Goal: Find specific page/section

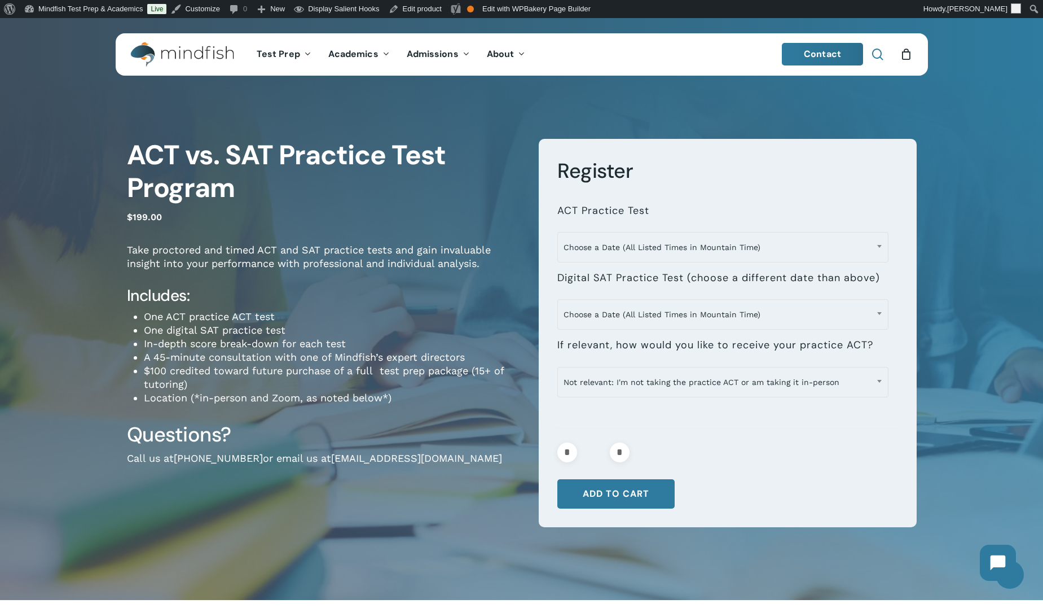
click at [873, 55] on span "Main Menu" at bounding box center [877, 54] width 11 height 11
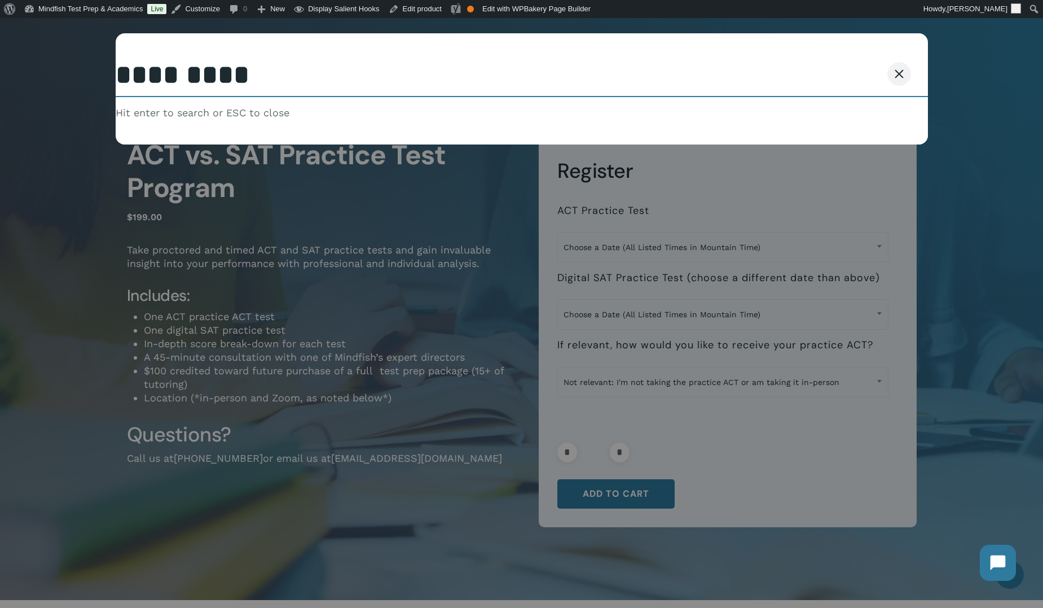
type input "*********"
click at [846, 62] on button "Search" at bounding box center [871, 74] width 51 height 24
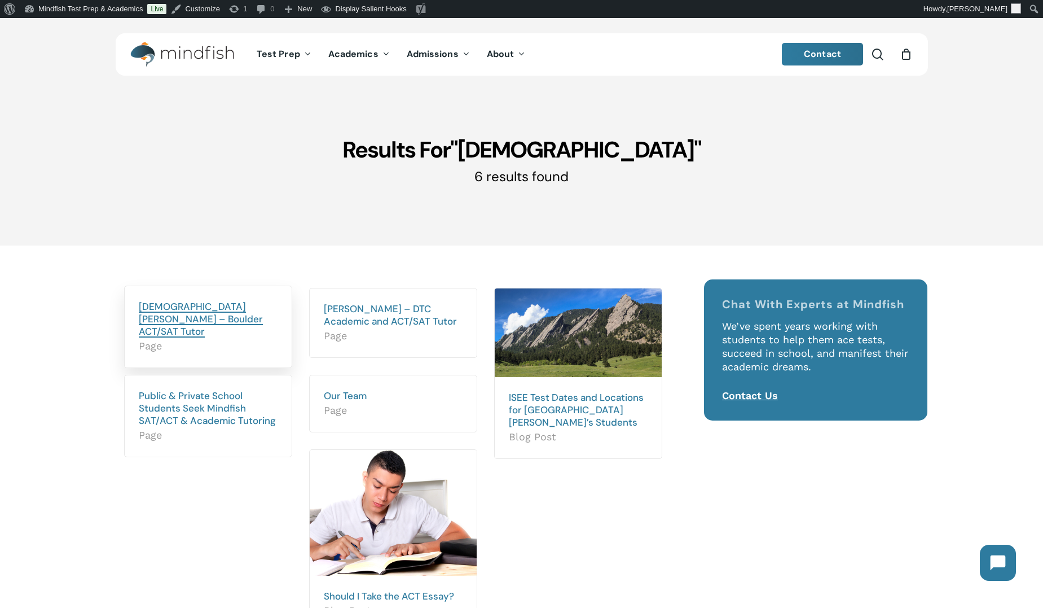
click at [165, 310] on link "Christian Wilson – Boulder ACT/SAT Tutor" at bounding box center [201, 318] width 124 height 37
